Goal: Download file/media

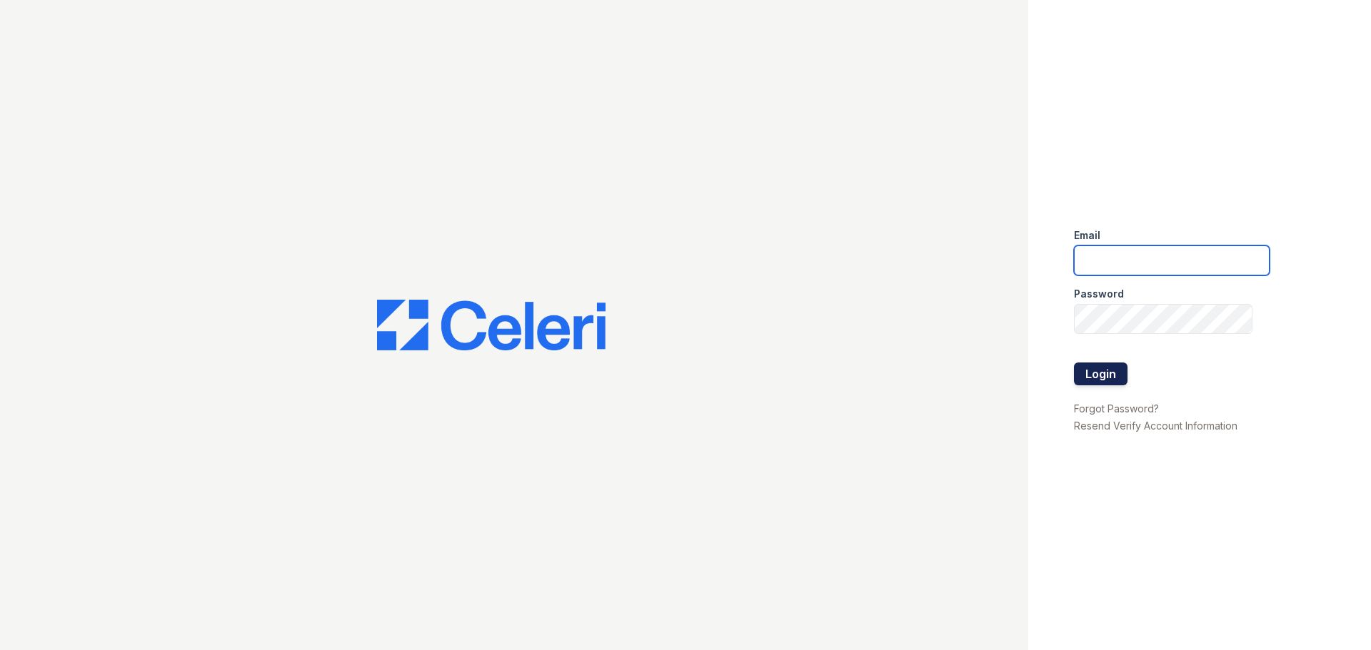
type input "[EMAIL_ADDRESS][DOMAIN_NAME]"
click at [1085, 378] on button "Login" at bounding box center [1101, 374] width 54 height 23
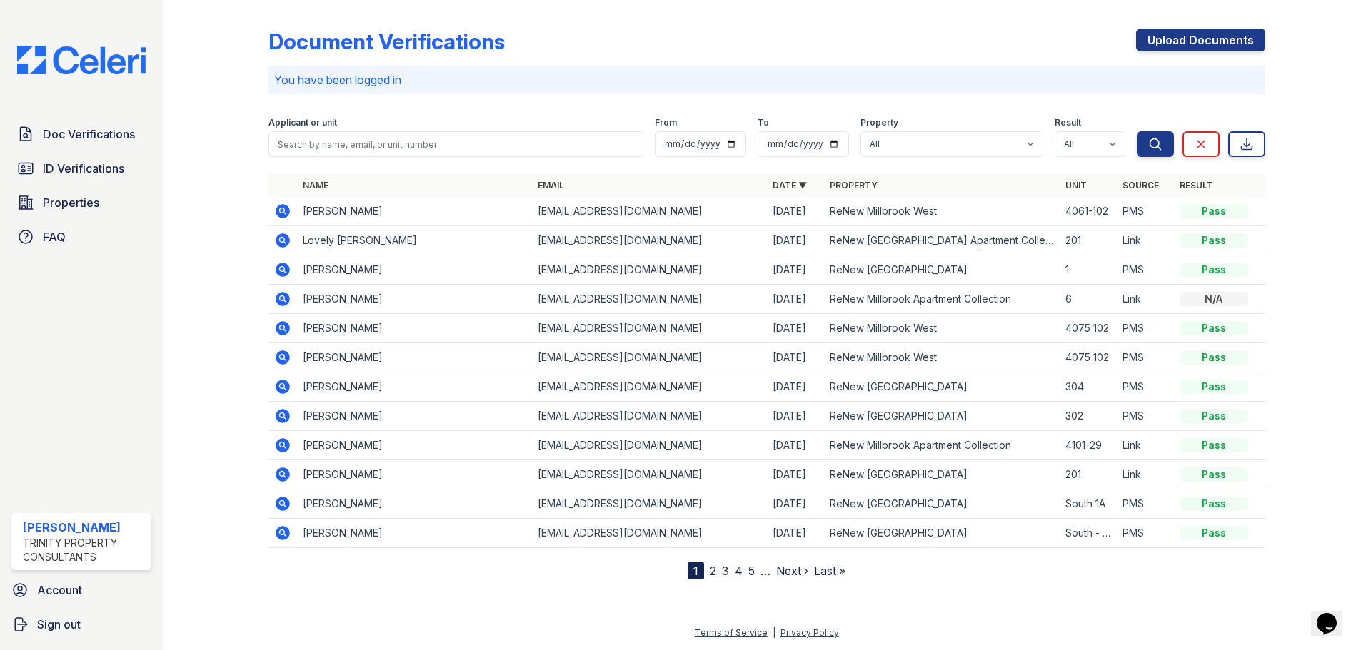
click at [286, 237] on icon at bounding box center [283, 240] width 14 height 14
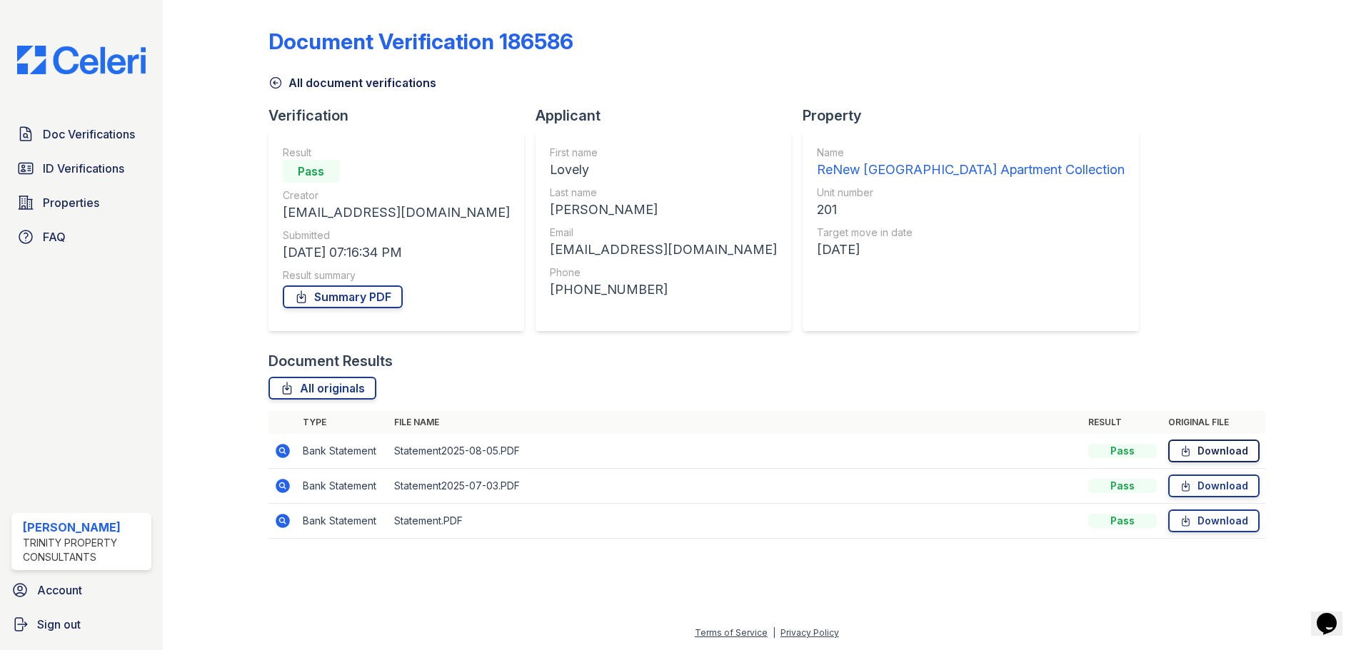
click at [1207, 456] on link "Download" at bounding box center [1213, 451] width 91 height 23
click at [1195, 486] on link "Download" at bounding box center [1213, 486] width 91 height 23
click at [1204, 522] on link "Download" at bounding box center [1213, 521] width 91 height 23
